Goal: Information Seeking & Learning: Understand process/instructions

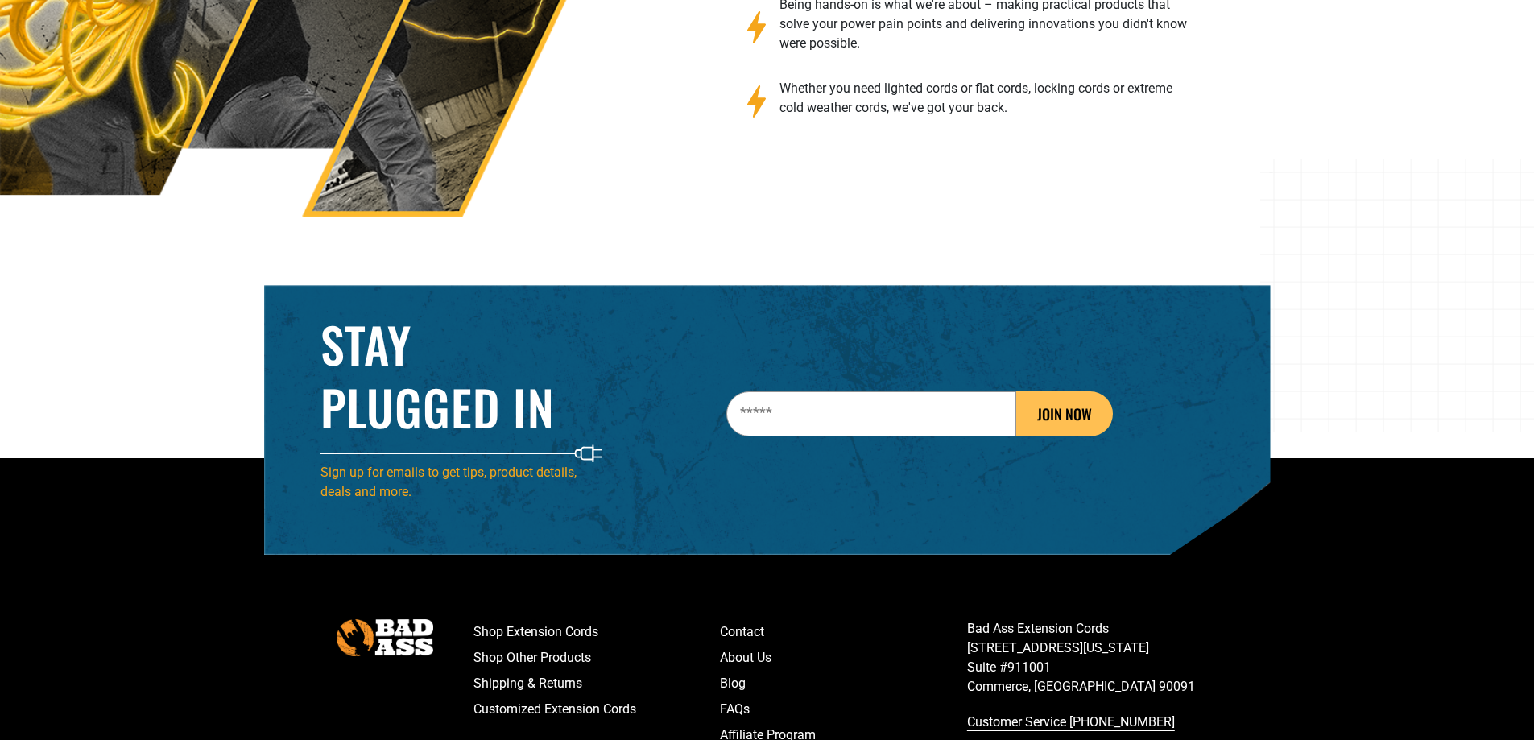
scroll to position [2591, 0]
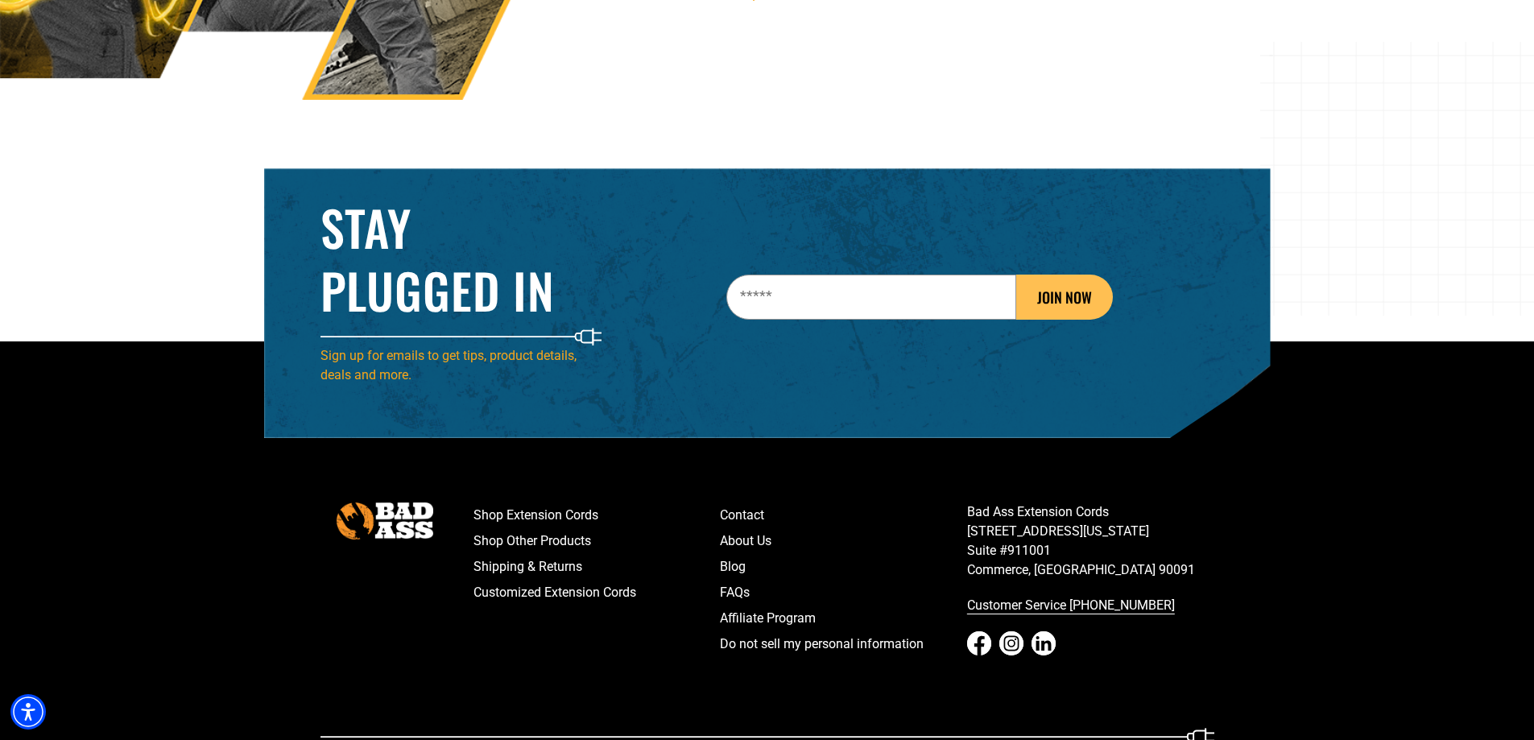
drag, startPoint x: 1542, startPoint y: 294, endPoint x: 1443, endPoint y: 737, distance: 454.3
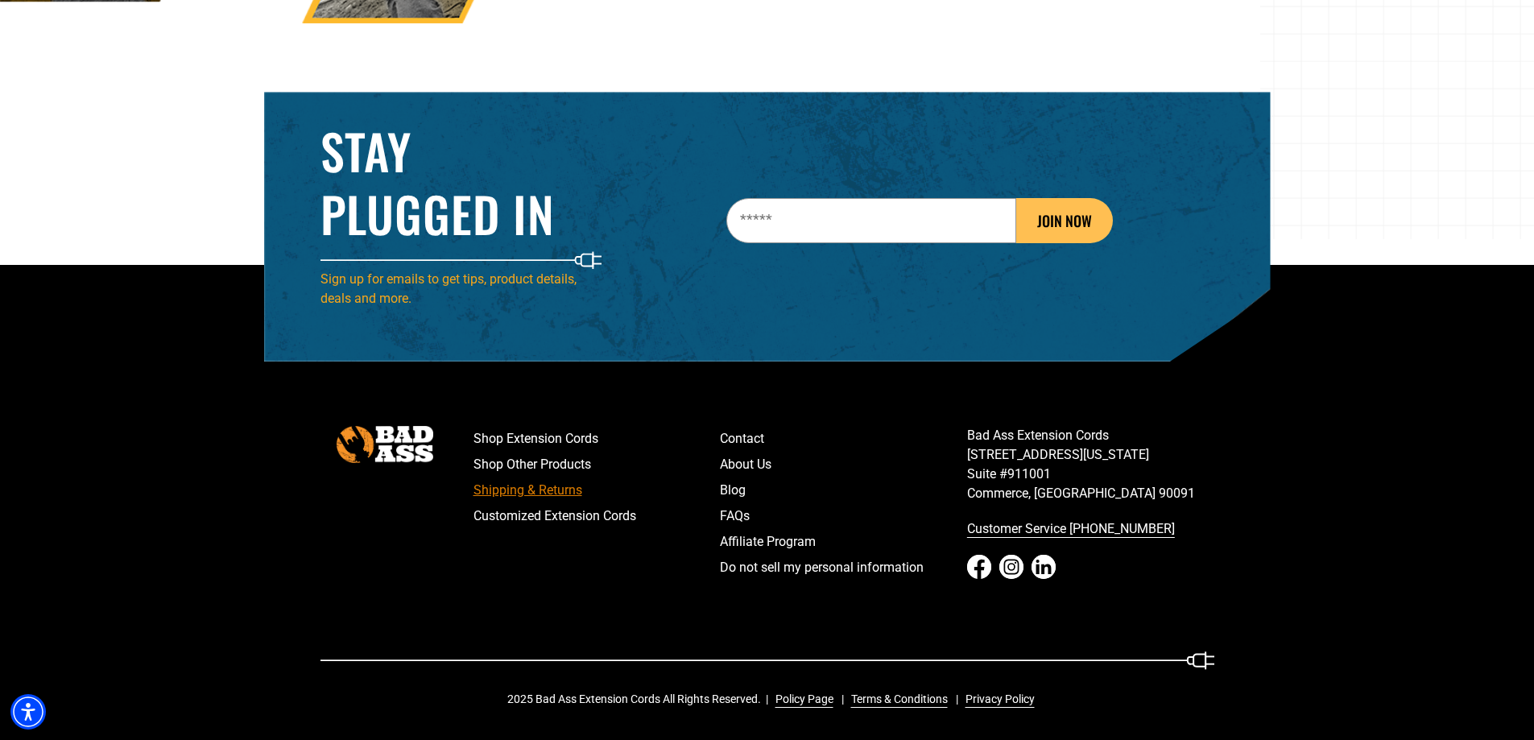
click at [504, 492] on link "Shipping & Returns" at bounding box center [596, 490] width 247 height 26
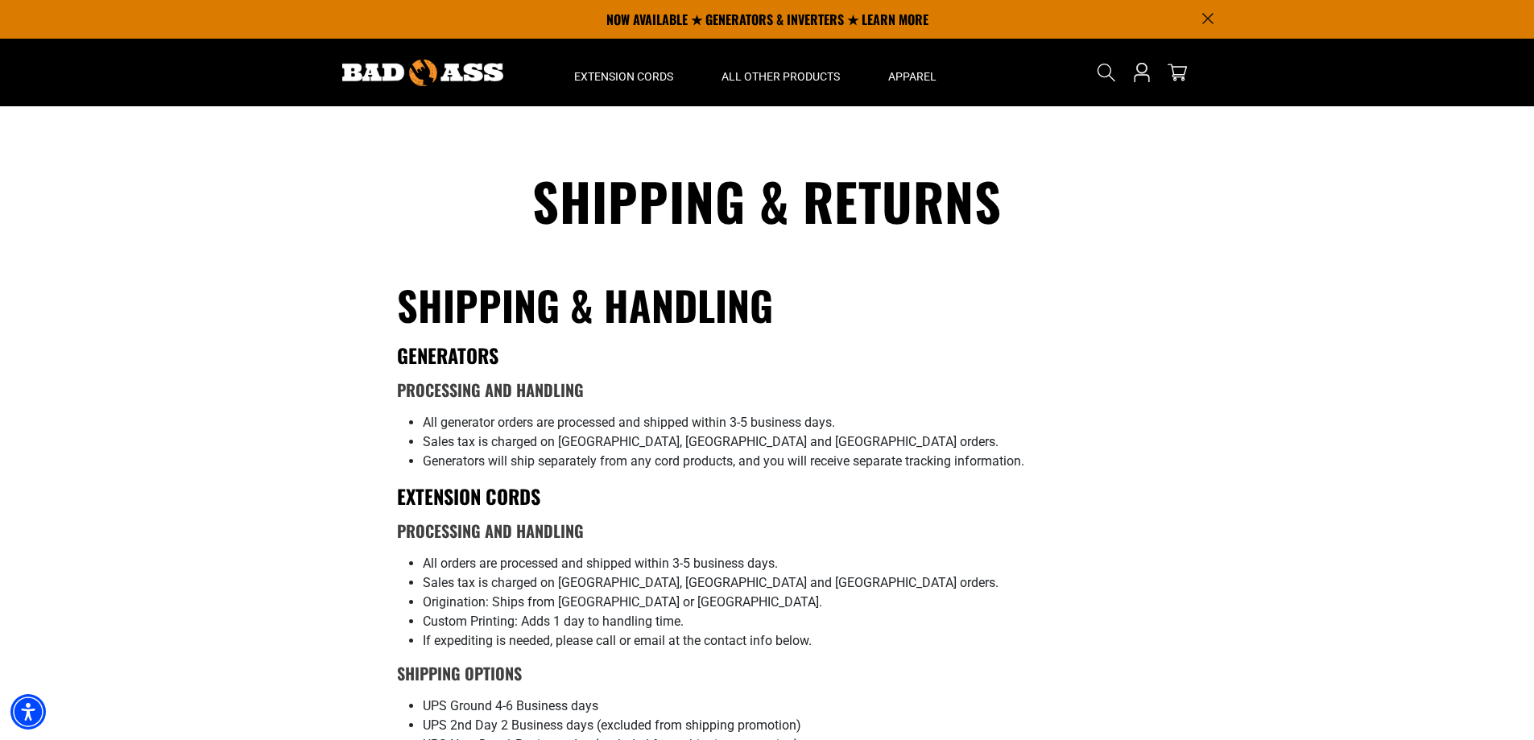
drag, startPoint x: 1021, startPoint y: 438, endPoint x: 926, endPoint y: 92, distance: 359.0
click at [450, 76] on img at bounding box center [422, 73] width 161 height 27
